Goal: Use online tool/utility: Utilize a website feature to perform a specific function

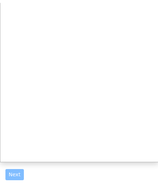
scroll to position [23, 0]
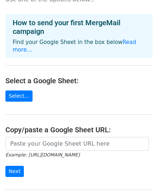
click at [59, 94] on main "Choose a Google Sheet Use one of the options below... How to send your first Me…" at bounding box center [79, 99] width 158 height 234
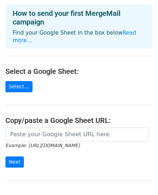
scroll to position [0, 0]
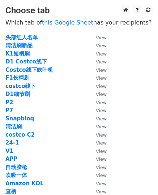
scroll to position [153, 0]
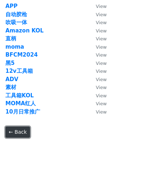
click at [13, 131] on link "← Back" at bounding box center [17, 132] width 25 height 11
